Goal: Task Accomplishment & Management: Use online tool/utility

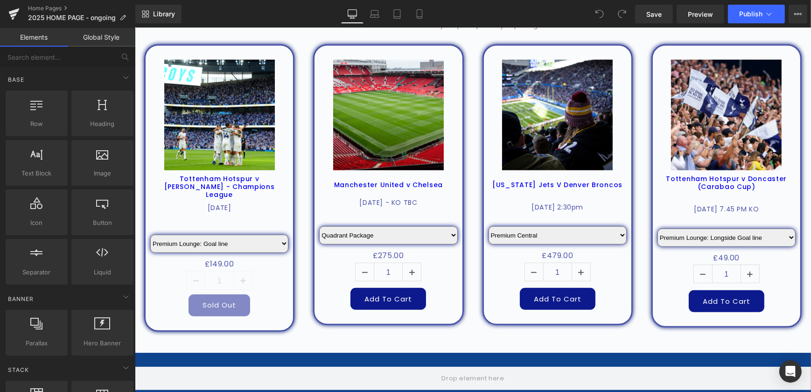
scroll to position [1018, 0]
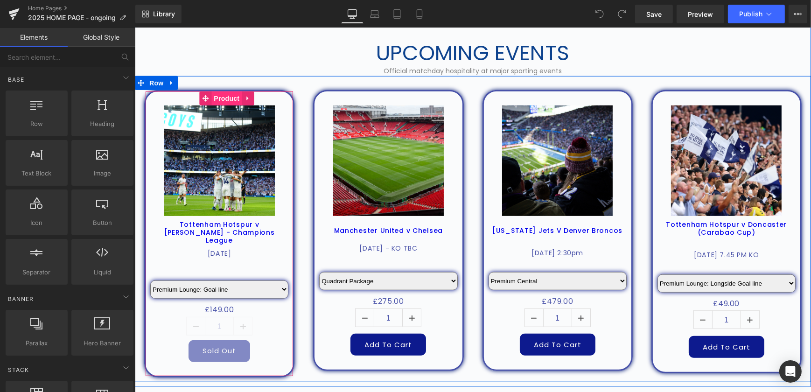
click at [223, 99] on span "Product" at bounding box center [226, 98] width 30 height 14
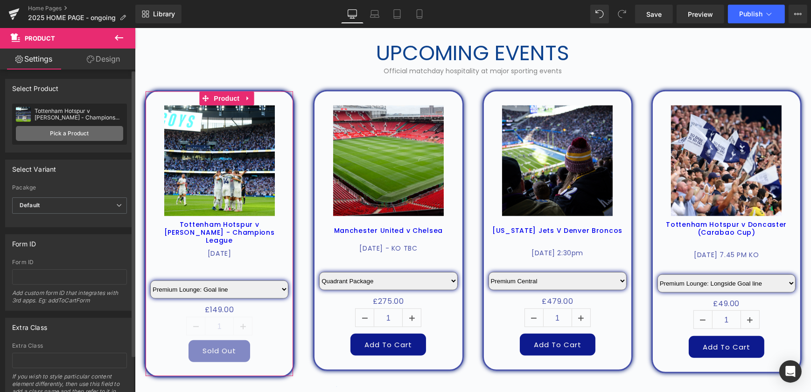
click at [58, 132] on link "Pick a Product" at bounding box center [69, 133] width 107 height 15
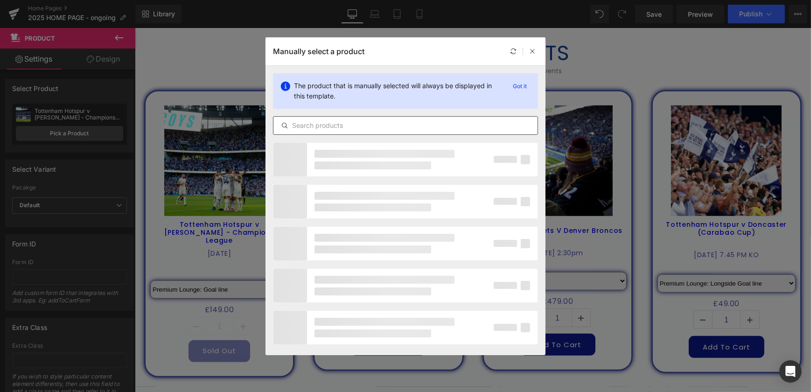
click at [407, 127] on input "text" at bounding box center [405, 125] width 264 height 11
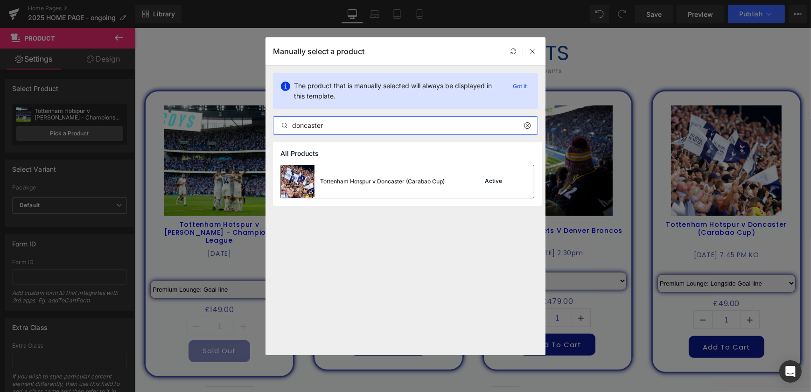
type input "doncaster"
click at [408, 182] on div "Tottenham Hotspur v Doncaster (Carabao Cup)" at bounding box center [382, 181] width 125 height 8
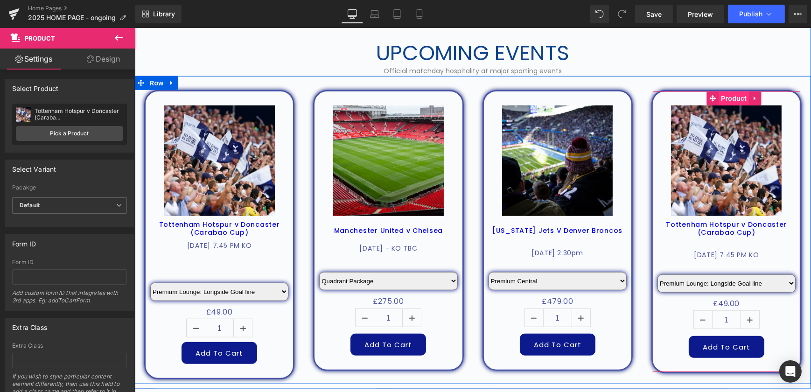
click at [739, 100] on span "Product" at bounding box center [733, 98] width 30 height 14
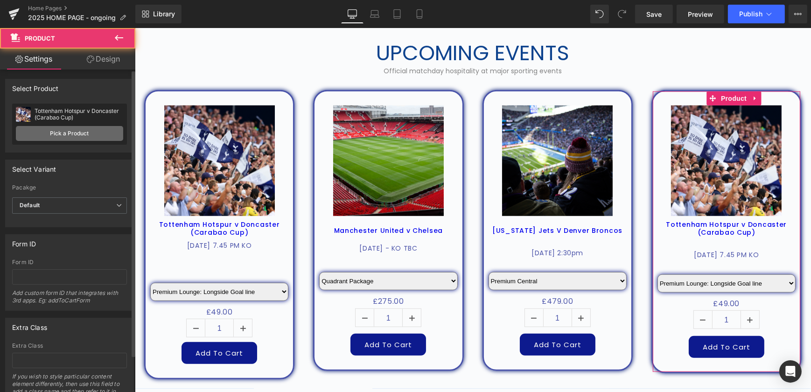
click at [67, 129] on link "Pick a Product" at bounding box center [69, 133] width 107 height 15
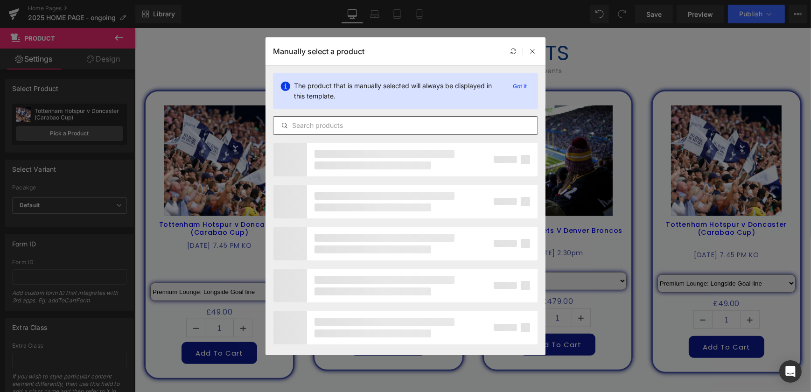
click at [361, 122] on input "text" at bounding box center [405, 125] width 264 height 11
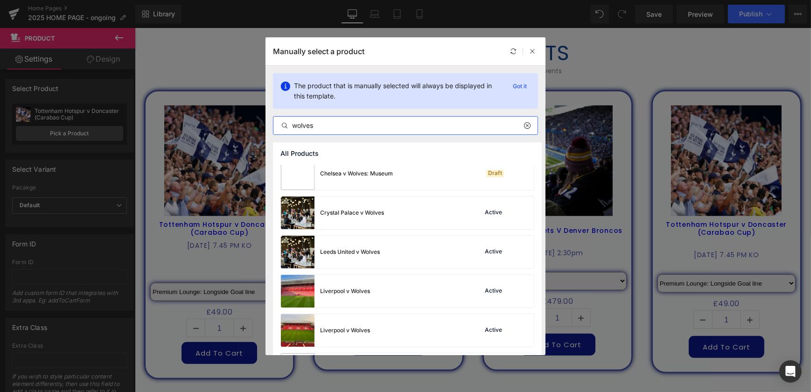
scroll to position [297, 0]
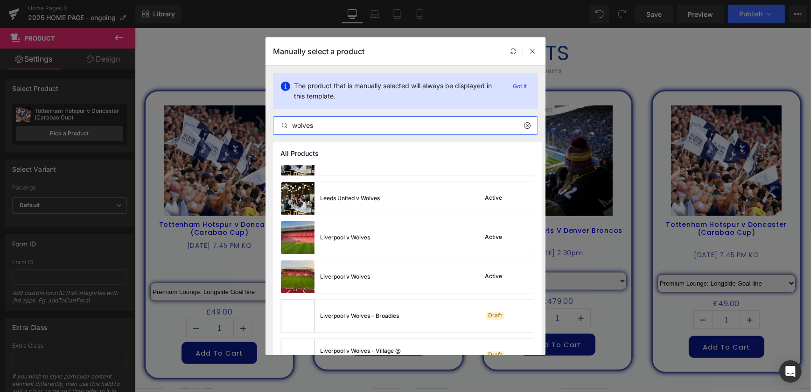
drag, startPoint x: 340, startPoint y: 129, endPoint x: 223, endPoint y: 125, distance: 116.7
click at [223, 125] on div "Manually select a product The product that is manually selected will always be …" at bounding box center [405, 196] width 811 height 392
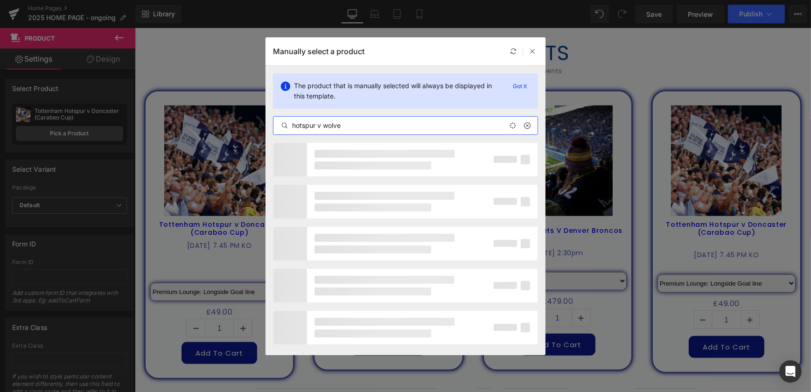
type input "hotspur v wolve"
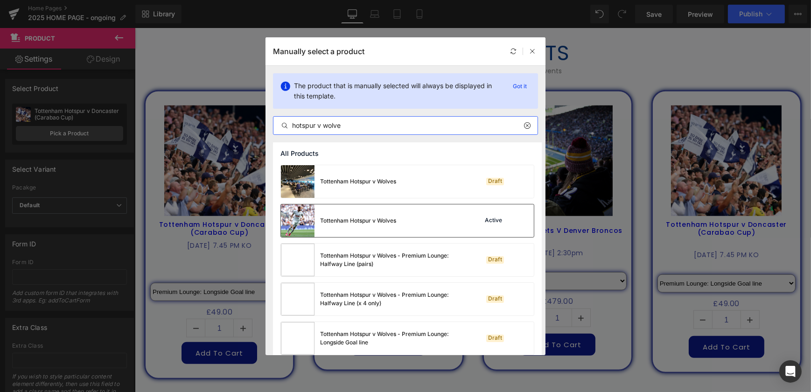
click at [405, 216] on div "Tottenham Hotspur v Wolves Active" at bounding box center [407, 220] width 253 height 33
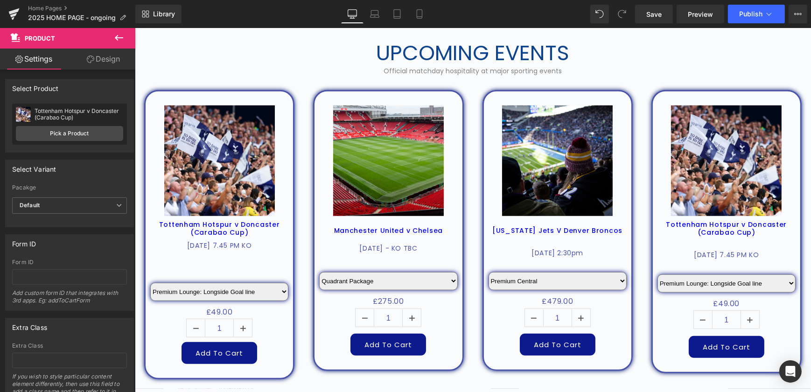
select select "Upper tier: Longside with stadium tour"
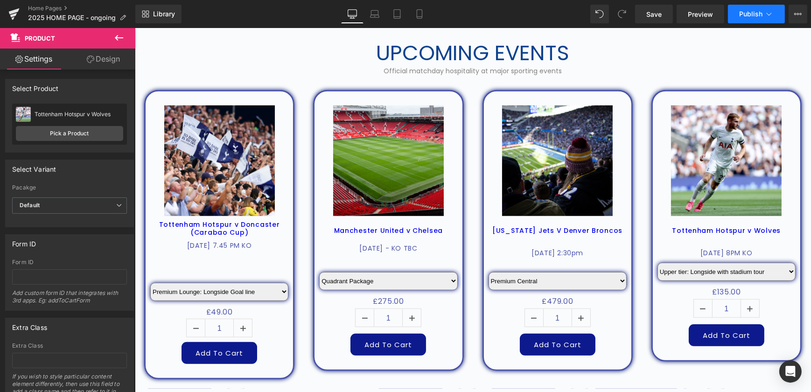
click at [741, 12] on span "Publish" at bounding box center [750, 13] width 23 height 7
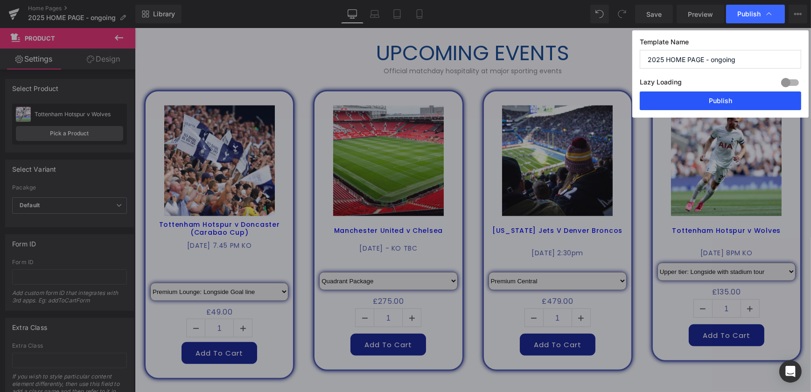
click at [739, 102] on button "Publish" at bounding box center [720, 100] width 161 height 19
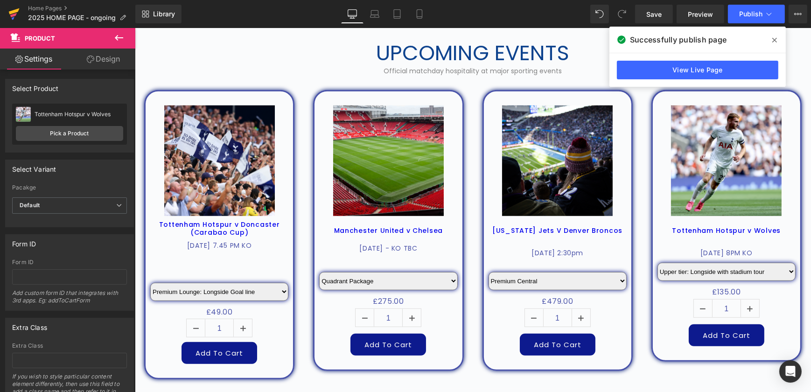
click at [8, 12] on icon at bounding box center [13, 13] width 11 height 23
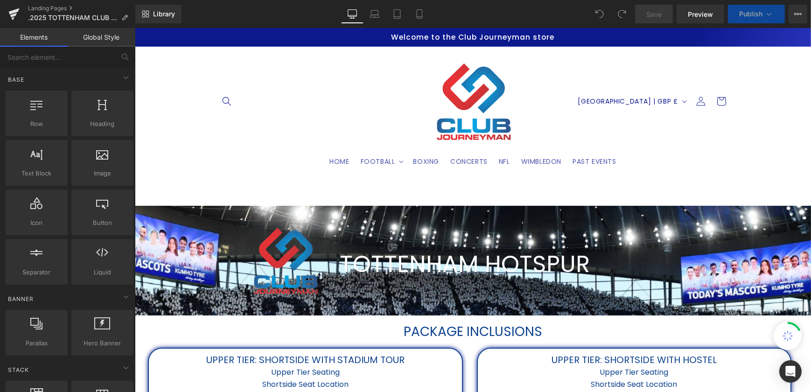
select select "Upper tier: Longside with stadium tour"
select select "Premium Lounge: Goal line"
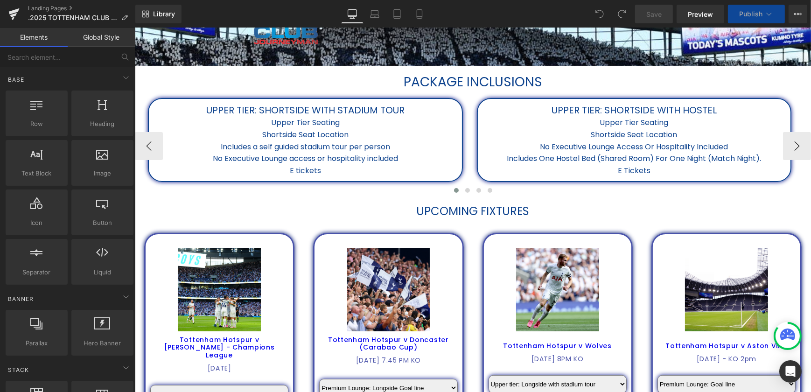
scroll to position [424, 0]
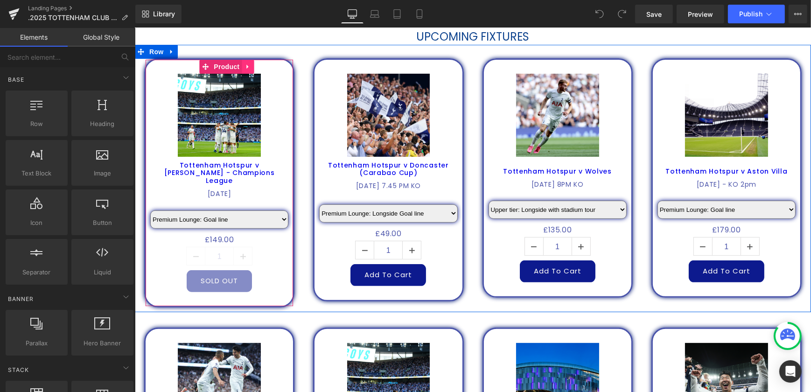
click at [246, 66] on icon at bounding box center [247, 67] width 2 height 4
click at [250, 69] on icon at bounding box center [253, 66] width 7 height 7
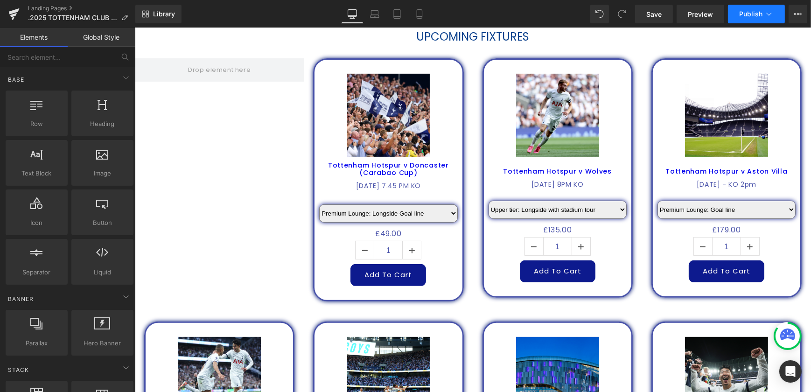
click at [753, 14] on span "Publish" at bounding box center [750, 13] width 23 height 7
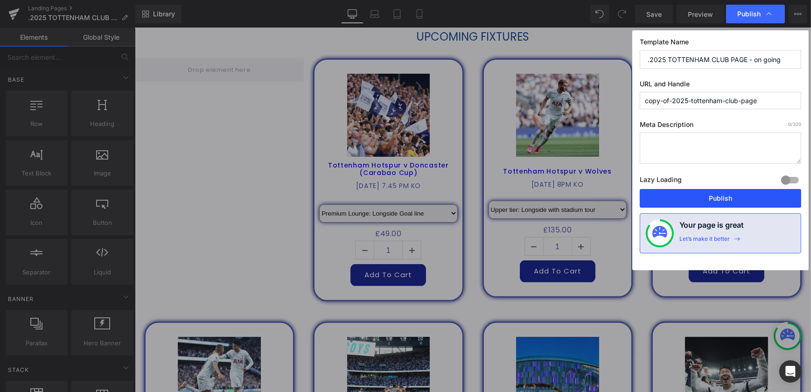
click at [730, 200] on button "Publish" at bounding box center [720, 198] width 161 height 19
